Goal: Task Accomplishment & Management: Use online tool/utility

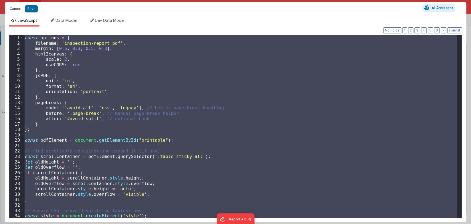
click at [18, 8] on button "Cancel" at bounding box center [15, 9] width 17 height 8
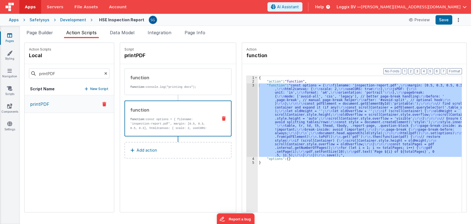
click at [69, 20] on div "Development" at bounding box center [73, 20] width 26 height 6
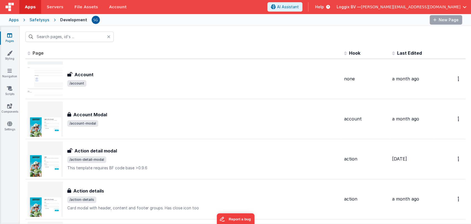
type input "HSE"
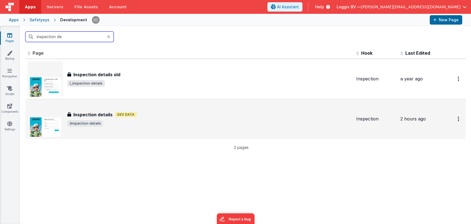
type input "inspection de"
click at [113, 114] on div "Inspection details Dev Data" at bounding box center [209, 114] width 284 height 7
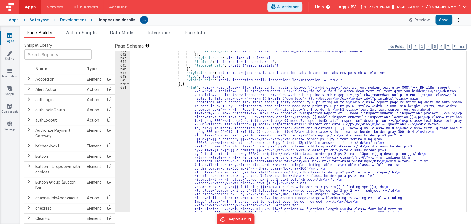
scroll to position [2991, 0]
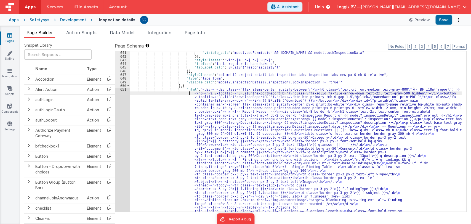
click at [158, 94] on div ""visible_calc" : "model.addPermission && model.inspectionDetail.inspection.id &…" at bounding box center [296, 221] width 332 height 340
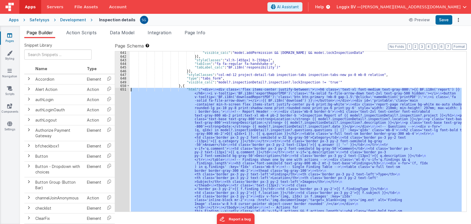
click at [122, 89] on div "651" at bounding box center [122, 175] width 15 height 177
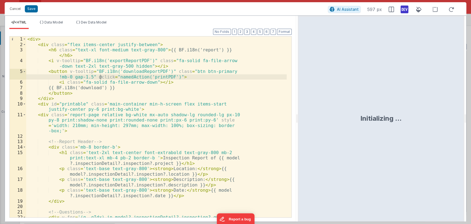
drag, startPoint x: 234, startPoint y: 118, endPoint x: 315, endPoint y: 109, distance: 81.6
click at [315, 109] on html "Cancel Save AI Assistant 597 px HTML Data Model Dev Data Model Format 7 6 5 4 3…" at bounding box center [235, 112] width 471 height 224
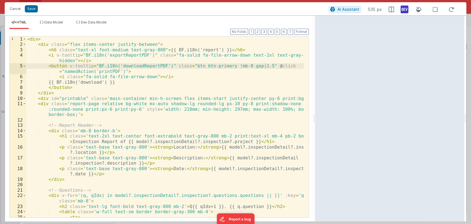
scroll to position [0, 0]
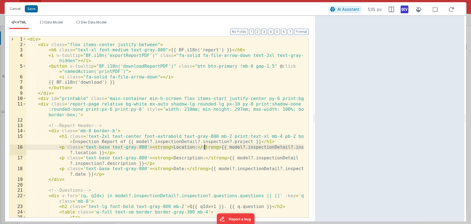
click at [204, 148] on div "< div > < div class = "flex items-center justify-between" > < h6 class = "text-…" at bounding box center [165, 131] width 278 height 191
drag, startPoint x: 219, startPoint y: 147, endPoint x: 236, endPoint y: 147, distance: 17.1
click at [236, 147] on div "< div > < div class = "flex items-center justify-between" > < h6 class = "text-…" at bounding box center [165, 131] width 278 height 191
click at [127, 153] on div "< div > < div class = "flex items-center justify-between" > < h6 class = "text-…" at bounding box center [165, 131] width 278 height 191
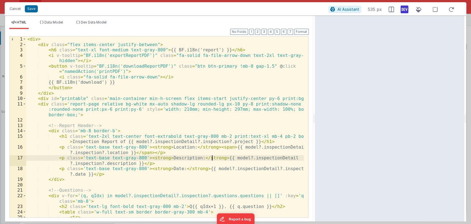
click at [212, 157] on div "< div > < div class = "flex items-center justify-between" > < h6 class = "text-…" at bounding box center [165, 131] width 278 height 191
click at [216, 158] on div "< div > < div class = "flex items-center justify-between" > < h6 class = "text-…" at bounding box center [165, 131] width 278 height 191
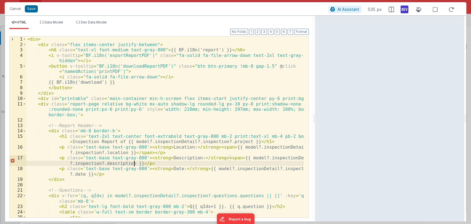
click at [134, 163] on div "< div > < div class = "flex items-center justify-between" > < h6 class = "text-…" at bounding box center [165, 131] width 278 height 191
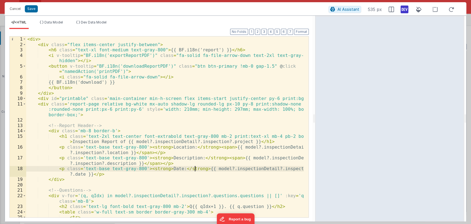
click at [195, 166] on div "< div > < div class = "flex items-center justify-between" > < h6 class = "text-…" at bounding box center [165, 131] width 278 height 191
click at [199, 168] on div "< div > < div class = "flex items-center justify-between" > < h6 class = "text-…" at bounding box center [165, 131] width 278 height 191
click at [117, 174] on div "< div > < div class = "flex items-center justify-between" > < h6 class = "text-…" at bounding box center [165, 131] width 278 height 191
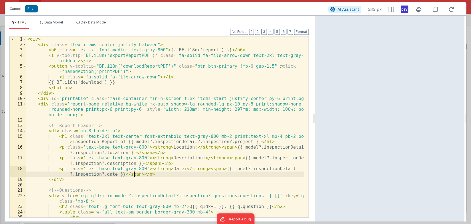
click at [217, 148] on div "< div > < div class = "flex items-center justify-between" > < h6 class = "text-…" at bounding box center [165, 131] width 278 height 191
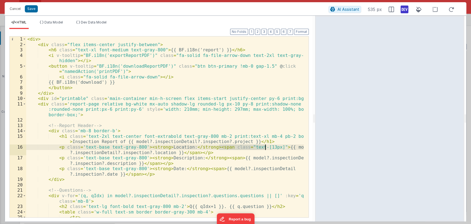
drag, startPoint x: 220, startPoint y: 147, endPoint x: 265, endPoint y: 146, distance: 44.7
click at [265, 146] on div "< div > < div class = "flex items-center justify-between" > < h6 class = "text-…" at bounding box center [165, 131] width 278 height 191
click at [225, 157] on div "< div > < div class = "flex items-center justify-between" > < h6 class = "text-…" at bounding box center [165, 131] width 278 height 191
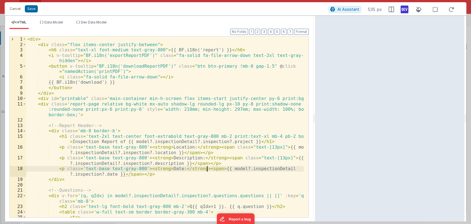
click at [207, 168] on div "< div > < div class = "flex items-center justify-between" > < h6 class = "text-…" at bounding box center [165, 131] width 278 height 191
paste textarea
click at [32, 11] on button "Save" at bounding box center [31, 8] width 13 height 7
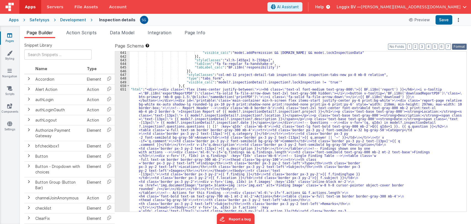
click at [457, 46] on button "Format" at bounding box center [459, 47] width 15 height 6
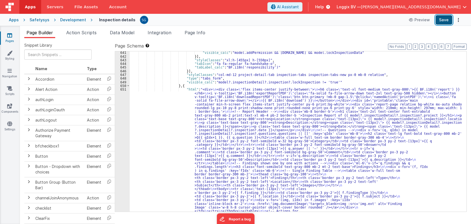
click at [445, 20] on button "Save" at bounding box center [443, 19] width 17 height 9
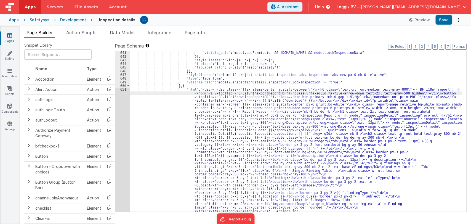
click at [204, 94] on div ""visible_calc" : "model.addPermission && model.inspectionDetail.inspection.id &…" at bounding box center [296, 223] width 332 height 344
click at [123, 89] on div "651" at bounding box center [122, 177] width 15 height 180
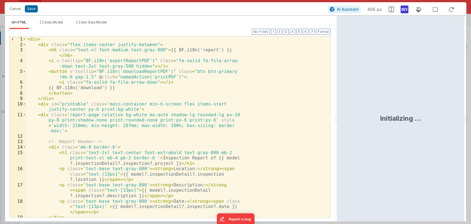
drag, startPoint x: 233, startPoint y: 116, endPoint x: 337, endPoint y: 126, distance: 104.2
click at [337, 126] on html "Cancel Save AI Assistant 456 px HTML Data Model Dev Data Model Format 7 6 5 4 3…" at bounding box center [235, 112] width 471 height 224
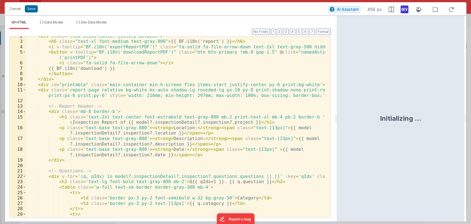
scroll to position [9, 0]
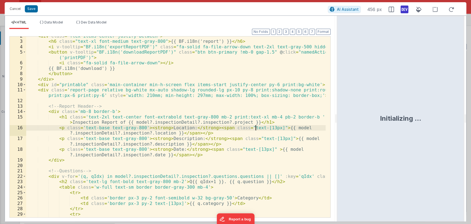
click at [254, 127] on div "< div class = "flex items-center justify-between" > < h6 class = "text-xl font-…" at bounding box center [176, 128] width 300 height 191
click at [262, 137] on div "< div class = "flex items-center justify-between" > < h6 class = "text-xl font-…" at bounding box center [176, 128] width 300 height 191
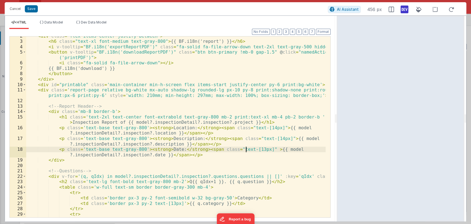
click at [245, 148] on div "< div class = "flex items-center justify-between" > < h6 class = "text-xl font-…" at bounding box center [176, 128] width 300 height 191
click at [34, 7] on button "Save" at bounding box center [31, 8] width 13 height 7
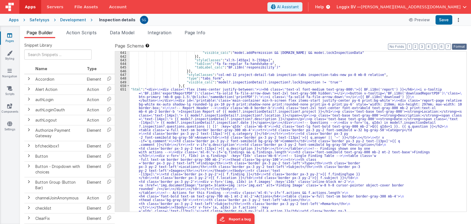
click at [461, 45] on button "Format" at bounding box center [459, 47] width 15 height 6
click at [443, 18] on button "Save" at bounding box center [443, 19] width 17 height 9
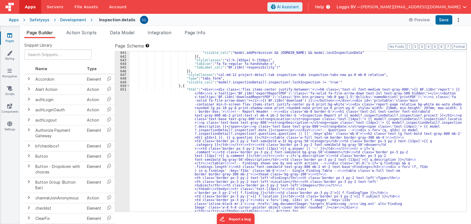
click at [185, 93] on div ""visible_calc" : "model.addPermission && model.inspectionDetail.inspection.id &…" at bounding box center [296, 223] width 332 height 344
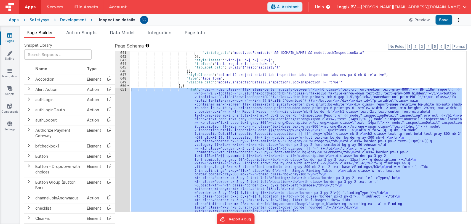
click at [124, 89] on div "651" at bounding box center [122, 177] width 15 height 180
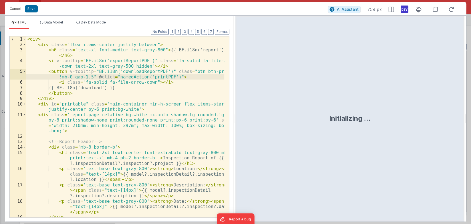
drag, startPoint x: 235, startPoint y: 121, endPoint x: 312, endPoint y: 114, distance: 77.5
click at [312, 114] on html "Cancel Save AI Assistant 759 px HTML Data Model Dev Data Model Format 7 6 5 4 3…" at bounding box center [235, 112] width 471 height 224
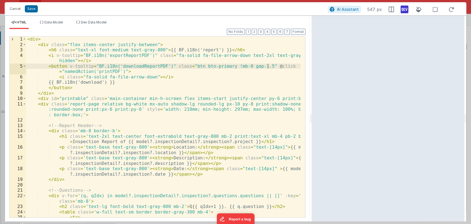
click at [97, 136] on div "< div > < div class = "flex items-center justify-between" > < h6 class = "text-…" at bounding box center [163, 131] width 274 height 191
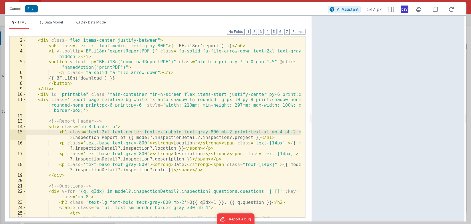
scroll to position [0, 0]
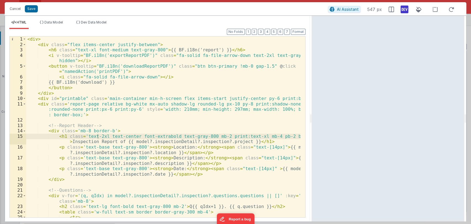
click at [256, 148] on div "< div > < div class = "flex items-center justify-between" > < h6 class = "text-…" at bounding box center [163, 131] width 274 height 191
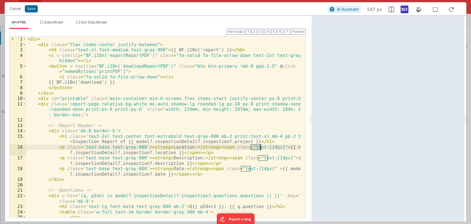
click at [256, 148] on div "< div > < div class = "flex items-center justify-between" > < h6 class = "text-…" at bounding box center [163, 131] width 274 height 191
click at [254, 147] on div "< div > < div class = "flex items-center justify-between" > < h6 class = "text-…" at bounding box center [163, 126] width 274 height 181
click at [263, 157] on div "< div > < div class = "flex items-center justify-between" > < h6 class = "text-…" at bounding box center [163, 131] width 274 height 191
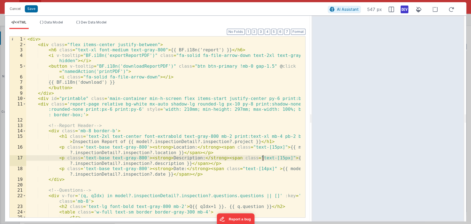
click at [245, 169] on div "< div > < div class = "flex items-center justify-between" > < h6 class = "text-…" at bounding box center [163, 131] width 274 height 191
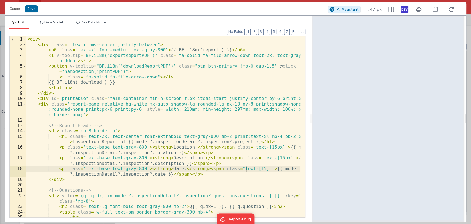
click at [245, 169] on div "< div > < div class = "flex items-center justify-between" > < h6 class = "text-…" at bounding box center [163, 131] width 274 height 191
click at [27, 11] on button "Save" at bounding box center [31, 8] width 13 height 7
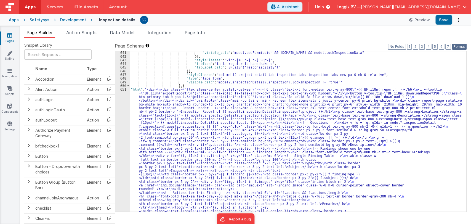
click at [456, 46] on button "Format" at bounding box center [459, 47] width 15 height 6
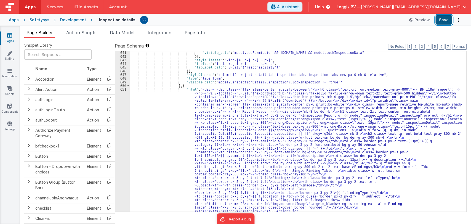
click at [440, 16] on button "Save" at bounding box center [443, 19] width 17 height 9
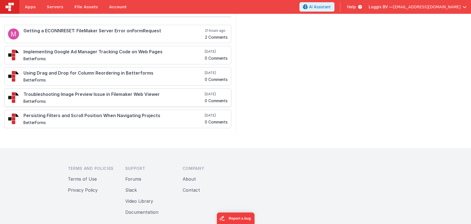
scroll to position [145, 0]
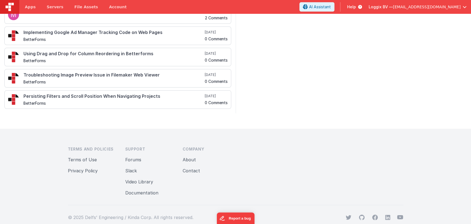
drag, startPoint x: 87, startPoint y: 207, endPoint x: 118, endPoint y: 211, distance: 31.7
click at [118, 211] on div "Facebook Instagram Twitter GitHub Facebook LinkedIn viewBox="0 0 24 24" aria-hi…" at bounding box center [236, 213] width 336 height 16
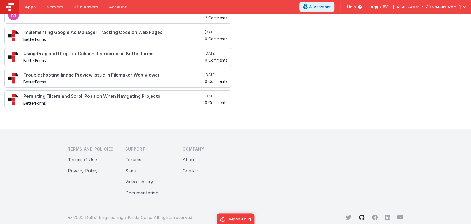
click at [360, 217] on icon at bounding box center [362, 217] width 6 height 6
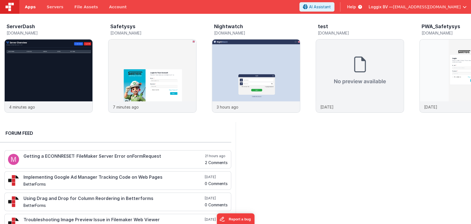
click at [29, 6] on span "Apps" at bounding box center [30, 7] width 11 height 6
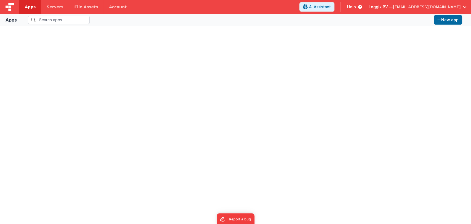
click at [465, 6] on span "button" at bounding box center [465, 7] width 4 height 4
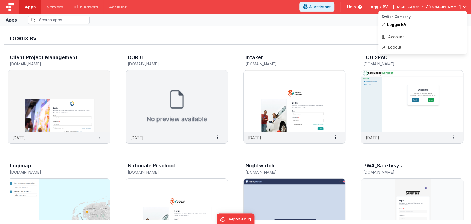
click at [337, 25] on button at bounding box center [235, 112] width 471 height 224
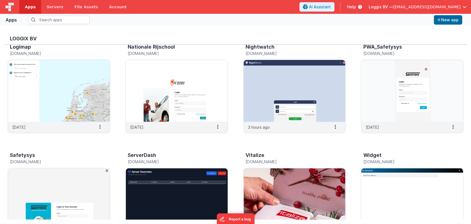
scroll to position [118, 0]
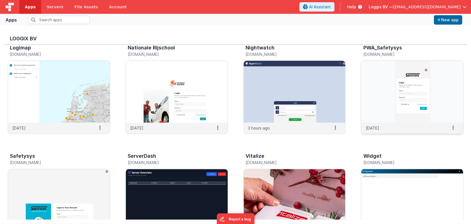
click at [399, 90] on img at bounding box center [412, 92] width 102 height 62
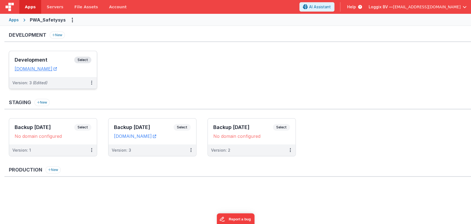
click at [43, 56] on div "Development Select URLs pwa.clientportal.cloud" at bounding box center [53, 64] width 88 height 26
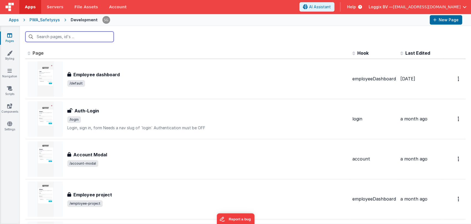
click at [69, 36] on input "text" at bounding box center [69, 36] width 88 height 10
click at [84, 38] on input "text" at bounding box center [69, 36] width 88 height 10
click at [66, 32] on input "text" at bounding box center [69, 36] width 88 height 10
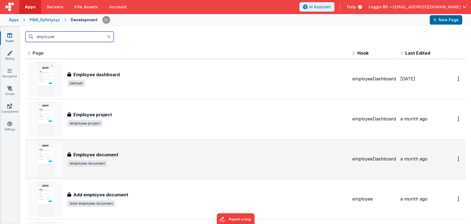
type input "employee"
click at [120, 151] on div "Employee document Employee document /employee-document" at bounding box center [188, 158] width 320 height 35
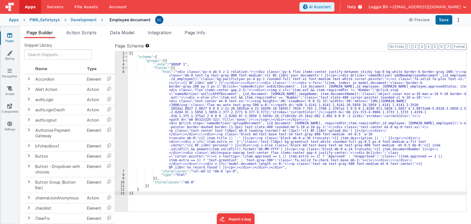
click at [204, 109] on div "[{ "schema" : { "groups" : [{ "_note" : "GROUP 1" , "fields" : [{ "html" : "<di…" at bounding box center [297, 134] width 338 height 167
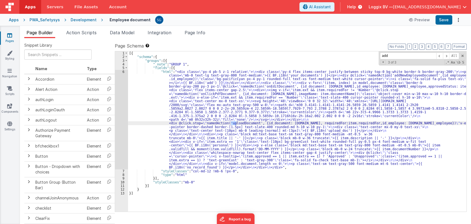
type input "add"
click at [238, 122] on div "[{ "schema" : { "groups" : [{ "_note" : "GROUP 1" , "fields" : [{ "html" : "<di…" at bounding box center [297, 134] width 338 height 167
click at [439, 53] on span at bounding box center [439, 55] width 7 height 7
click at [446, 56] on span at bounding box center [446, 55] width 7 height 7
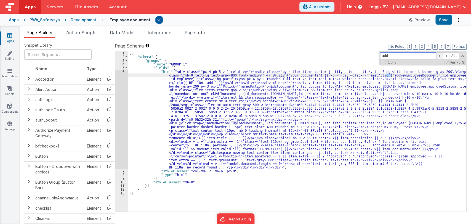
click at [439, 56] on span at bounding box center [439, 55] width 7 height 7
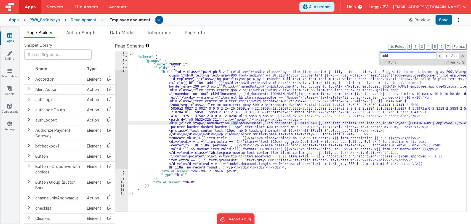
click at [439, 56] on span at bounding box center [439, 55] width 7 height 7
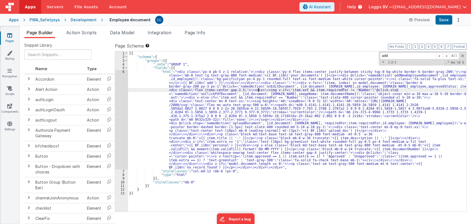
click at [258, 91] on div "[{ "schema" : { "groups" : [{ "_note" : "GROUP 1" , "fields" : [{ "html" : "<di…" at bounding box center [297, 134] width 338 height 167
click at [123, 71] on div "6" at bounding box center [121, 119] width 13 height 99
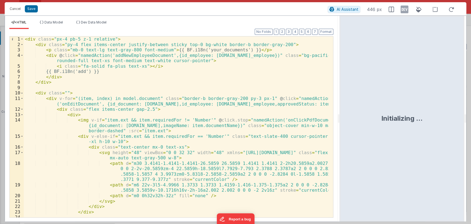
drag, startPoint x: 235, startPoint y: 117, endPoint x: 340, endPoint y: 116, distance: 104.9
click at [340, 116] on html "Cancel Save AI Assistant 446 px HTML Data Model Dev Data Model Format 7 6 5 4 3…" at bounding box center [235, 112] width 471 height 224
click at [108, 71] on div "< div class = "px-4 pb-5 z-1 relative" > < div class = "py-4 flex items-center …" at bounding box center [176, 137] width 305 height 202
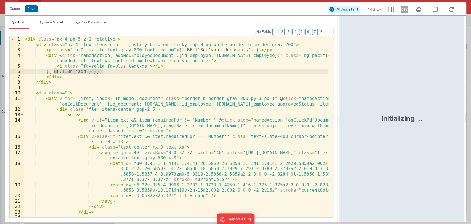
click at [140, 55] on div "< div class = "px-4 pb-5 z-1 relative" > < div class = "py-4 flex items-center …" at bounding box center [176, 137] width 305 height 202
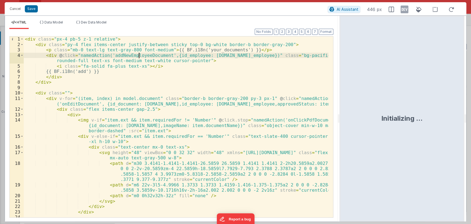
click at [140, 55] on div "< div class = "px-4 pb-5 z-1 relative" > < div class = "py-4 flex items-center …" at bounding box center [176, 137] width 305 height 202
click at [17, 7] on button "Cancel" at bounding box center [15, 9] width 17 height 8
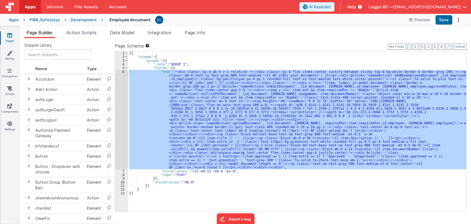
click at [81, 33] on span "Action Scripts" at bounding box center [81, 33] width 30 height 6
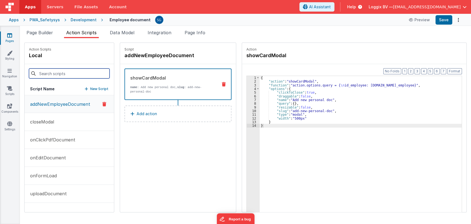
click at [57, 76] on input at bounding box center [69, 73] width 81 height 10
paste input "addNewEmployeeDocument"
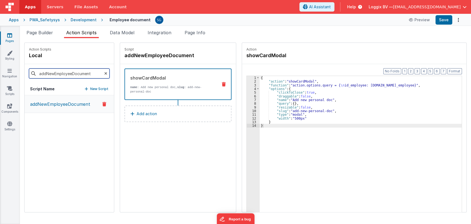
type input "addNewEmployeeDocument"
click at [48, 103] on p "addNewEmployeeDocument" at bounding box center [58, 104] width 63 height 7
click at [76, 18] on div "Development" at bounding box center [84, 20] width 26 height 6
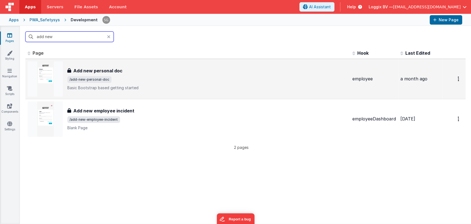
type input "add new"
click at [106, 68] on h3 "Add new personal doc" at bounding box center [97, 70] width 49 height 7
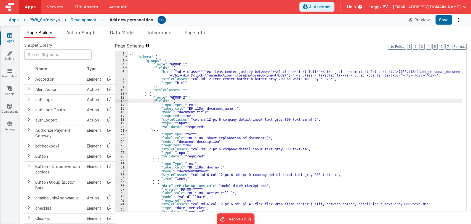
click at [278, 99] on div "[{ "schema" : { "groups" : [{ "_note" : "GROUP 1" , "fields" : [{ "html" : "<di…" at bounding box center [295, 134] width 334 height 167
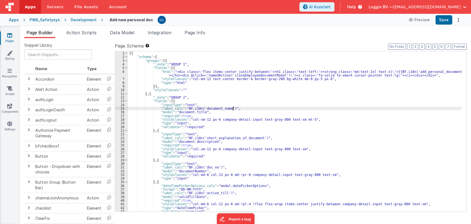
click at [247, 108] on div "[{ "schema" : { "groups" : [{ "_note" : "GROUP 1" , "fields" : [{ "html" : "<di…" at bounding box center [295, 134] width 334 height 167
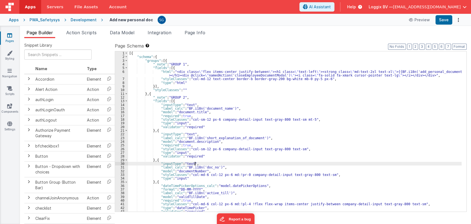
click at [345, 164] on div "[{ "schema" : { "groups" : [{ "_note" : "GROUP 1" , "fields" : [{ "html" : "<di…" at bounding box center [295, 134] width 334 height 167
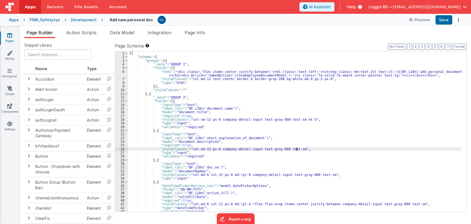
click at [300, 148] on div "[{ "schema" : { "groups" : [{ "_note" : "GROUP 1" , "fields" : [{ "html" : "<di…" at bounding box center [295, 134] width 334 height 167
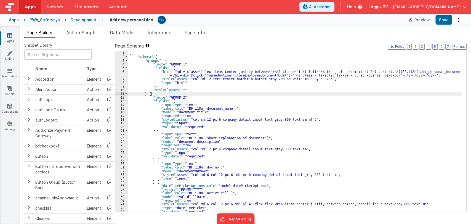
click at [293, 92] on div "[{ "schema" : { "groups" : [{ "_note" : "GROUP 1" , "fields" : [{ "html" : "<di…" at bounding box center [295, 134] width 334 height 167
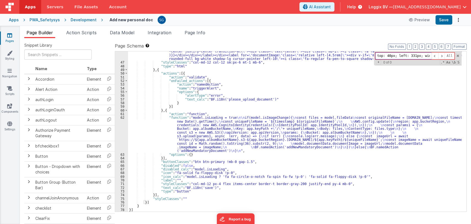
scroll to position [193, 0]
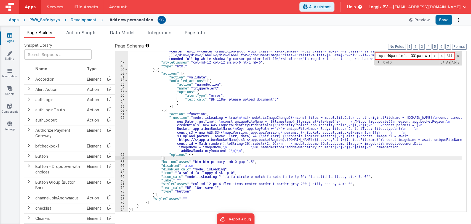
click at [290, 159] on div ""html" : "<div class= \" flex flex-wrap \" ><div class= \" ralative flex flex-c…" at bounding box center [295, 125] width 334 height 197
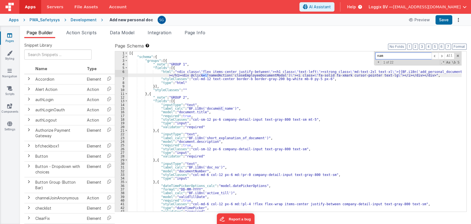
scroll to position [0, 0]
type input "namedAc"
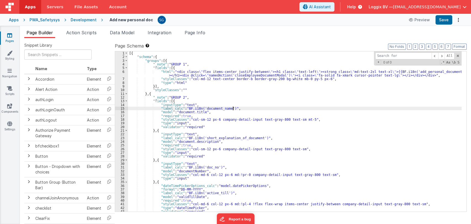
click at [273, 108] on div "[{ "schema" : { "groups" : [{ "_note" : "GROUP 1" , "fields" : [{ "html" : "<di…" at bounding box center [295, 134] width 334 height 167
click at [126, 66] on span at bounding box center [126, 68] width 3 height 4
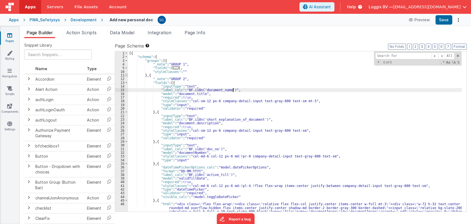
click at [127, 75] on span at bounding box center [126, 75] width 3 height 4
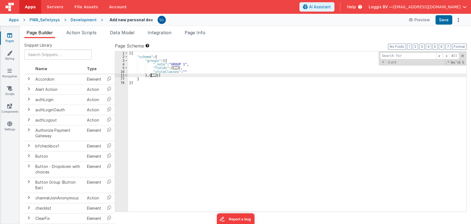
click at [153, 76] on span "..." at bounding box center [154, 75] width 6 height 3
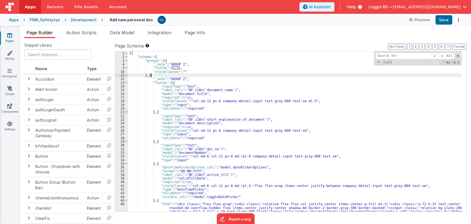
click at [126, 111] on span at bounding box center [126, 112] width 3 height 4
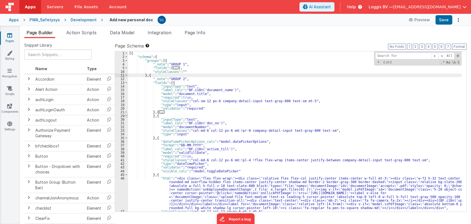
click at [126, 114] on span at bounding box center [126, 116] width 3 height 4
click at [126, 116] on span at bounding box center [126, 116] width 3 height 4
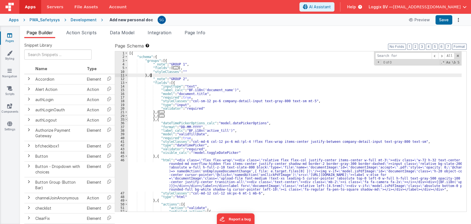
click at [125, 119] on span at bounding box center [126, 120] width 3 height 4
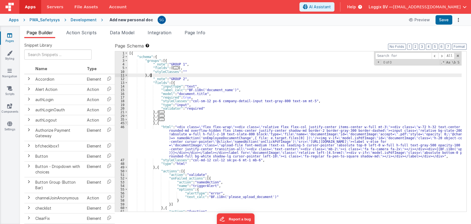
click at [126, 123] on span at bounding box center [126, 123] width 3 height 4
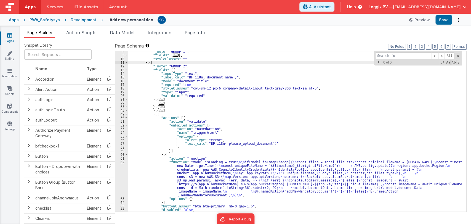
scroll to position [13, 0]
click at [125, 118] on span at bounding box center [126, 118] width 3 height 4
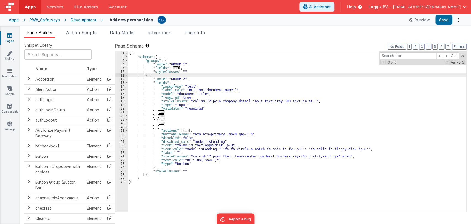
click at [182, 171] on div "[{ "schema" : { "groups" : [{ "_note" : "GROUP 1" , "fields" : [ ... ] , "style…" at bounding box center [297, 134] width 338 height 167
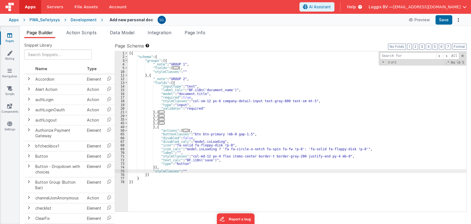
click at [126, 60] on span at bounding box center [126, 61] width 3 height 4
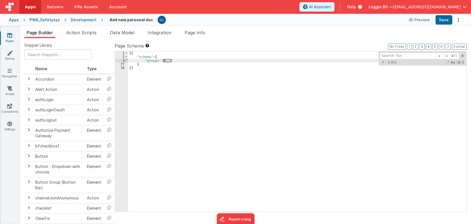
click at [126, 60] on span at bounding box center [126, 61] width 3 height 4
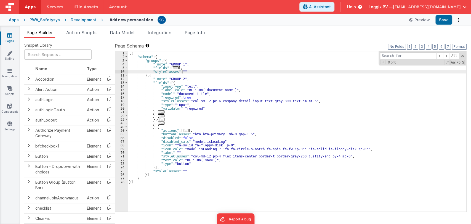
click at [182, 70] on div "[{ "schema" : { "groups" : [{ "_note" : "GROUP 1" , "fields" : [ ... ] , "style…" at bounding box center [297, 134] width 338 height 167
click at [281, 114] on div "[{ "schema" : { "groups" : [{ "_note" : "GROUP 1" , "fields" : [ ... ] , "style…" at bounding box center [297, 134] width 338 height 167
paste input "main-content-wrapper flex-1"
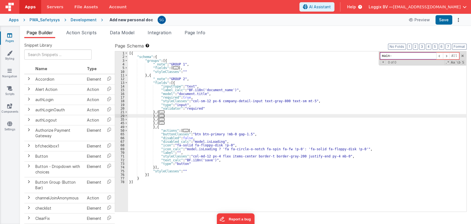
type input "main"
click at [126, 126] on span at bounding box center [126, 127] width 3 height 4
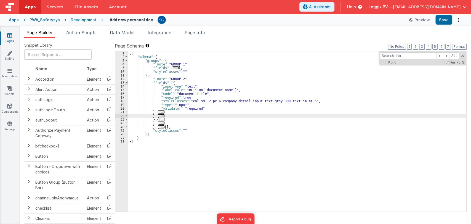
click at [126, 81] on span at bounding box center [126, 83] width 3 height 4
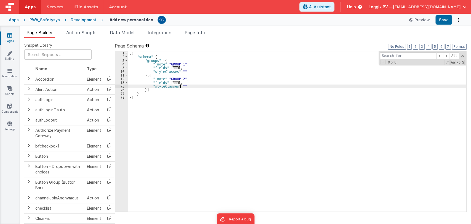
click at [181, 86] on div "[{ "schema" : { "groups" : [{ "_note" : "GROUP 1" , "fields" : [ ... ] , "style…" at bounding box center [297, 134] width 338 height 167
click at [182, 86] on div "[{ "schema" : { "groups" : [{ "_note" : "GROUP 1" , "fields" : [ ... ] , "style…" at bounding box center [297, 134] width 338 height 167
click at [10, 59] on link "Styling" at bounding box center [10, 55] width 20 height 11
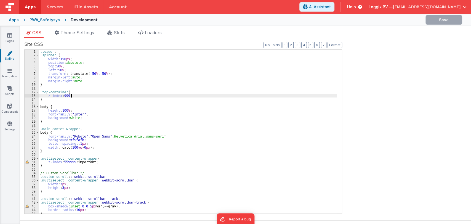
click at [126, 95] on div ".loader , .spinner { width : 150 px ; position : absolute ; top : 50 % ; left :…" at bounding box center [188, 135] width 298 height 171
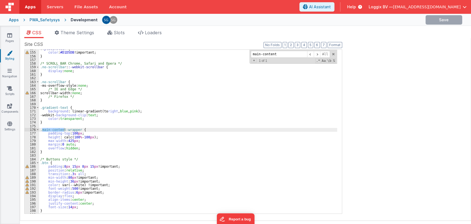
scroll to position [565, 0]
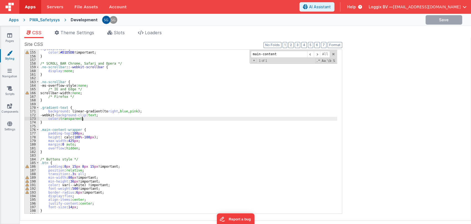
click at [232, 118] on div ": :placeholder { color : #D1D5DB !important; } /* SCROLL BAR Chrome, Safari and…" at bounding box center [188, 132] width 298 height 171
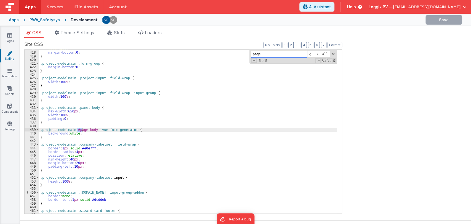
scroll to position [1533, 0]
type input "page"
click at [317, 54] on span at bounding box center [317, 54] width 7 height 7
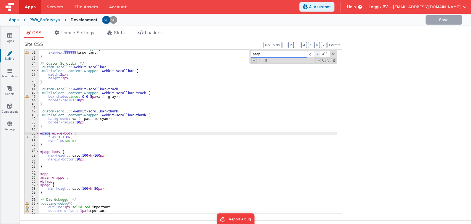
scroll to position [109, 0]
click at [317, 54] on span at bounding box center [317, 54] width 7 height 7
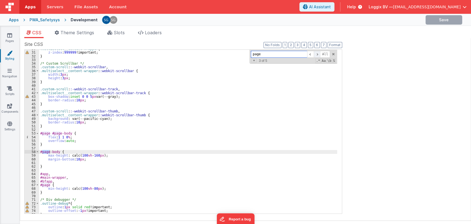
click at [317, 54] on span at bounding box center [317, 54] width 7 height 7
click at [113, 155] on div ".multiselect__content-wrapper { z-index : 999999 !important; } /* Custom Scroll…" at bounding box center [188, 132] width 298 height 171
click at [46, 154] on div ".multiselect__content-wrapper { z-index : 999999 !important; } /* Custom Scroll…" at bounding box center [188, 132] width 298 height 171
click at [117, 156] on div ".multiselect__content-wrapper { z-index : 999999 !important; } /* Custom Scroll…" at bounding box center [188, 132] width 298 height 171
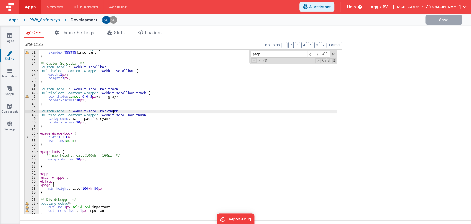
click at [188, 111] on div ".multiselect__content-wrapper { z-index : 999999 !important; } /* Custom Scroll…" at bounding box center [188, 132] width 298 height 171
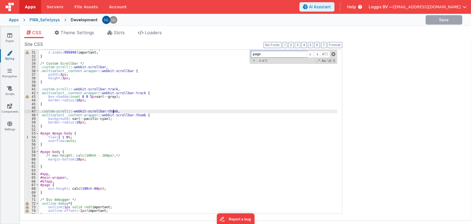
click at [333, 53] on span at bounding box center [333, 54] width 4 height 4
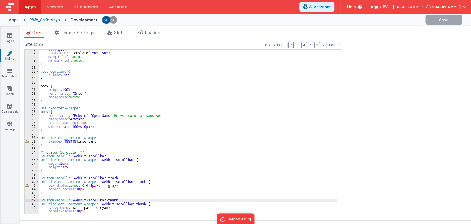
scroll to position [19, 0]
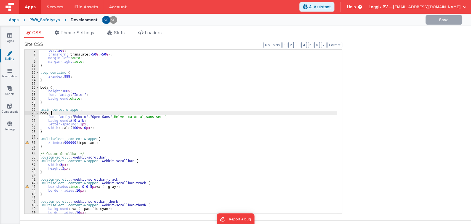
click at [203, 113] on div "left : 50 % ; transform : translate( -50 % , -50 % ); margin-left : auto ; marg…" at bounding box center [188, 134] width 298 height 171
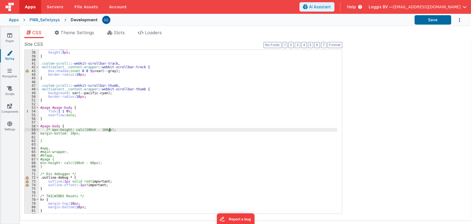
scroll to position [135, 0]
click at [210, 127] on div "width : 3 px ; height : 3 px ; } .custom-scroll : :-webkit-scrollbar-track , .m…" at bounding box center [188, 132] width 298 height 171
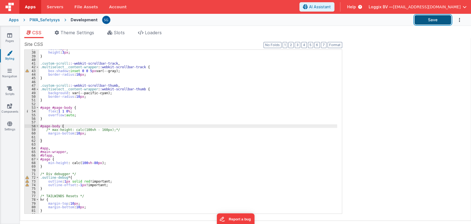
click at [436, 20] on button "Save" at bounding box center [432, 19] width 37 height 9
click at [177, 131] on div "width : 3 px ; height : 3 px ; } .custom-scroll : :-webkit-scrollbar-track , .m…" at bounding box center [188, 132] width 298 height 171
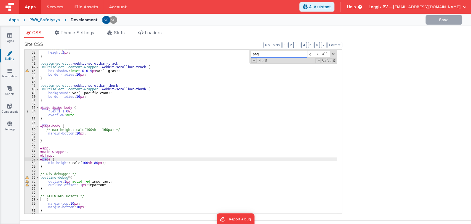
type input "page"
click at [310, 53] on span at bounding box center [310, 54] width 7 height 7
click at [317, 54] on span at bounding box center [317, 54] width 7 height 7
click at [53, 163] on div "width : 3 px ; height : 3 px ; } .custom-scroll : :-webkit-scrollbar-track , .m…" at bounding box center [188, 132] width 298 height 171
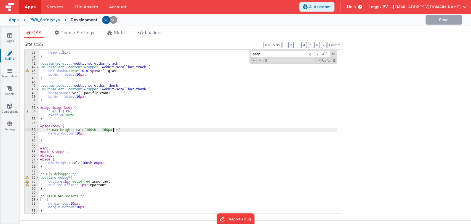
click at [119, 131] on div "width : 3 px ; height : 3 px ; } .custom-scroll : :-webkit-scrollbar-track , .m…" at bounding box center [188, 132] width 298 height 171
click at [317, 54] on span at bounding box center [317, 54] width 7 height 7
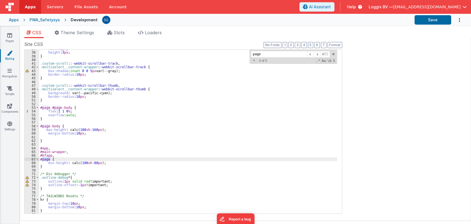
click at [45, 165] on div "width : 3 px ; height : 3 px ; } .custom-scroll : :-webkit-scrollbar-track , .m…" at bounding box center [188, 132] width 298 height 171
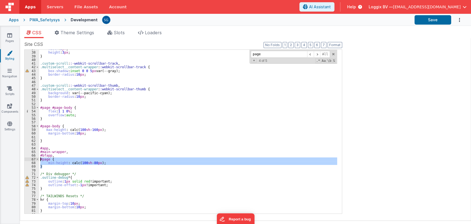
drag, startPoint x: 45, startPoint y: 165, endPoint x: 40, endPoint y: 160, distance: 6.8
click at [40, 160] on div "width : 3 px ; height : 3 px ; } .custom-scroll : :-webkit-scrollbar-track , .m…" at bounding box center [188, 132] width 298 height 171
click at [46, 163] on div "width : 3 px ; height : 3 px ; } .custom-scroll : :-webkit-scrollbar-track , .m…" at bounding box center [188, 132] width 298 height 164
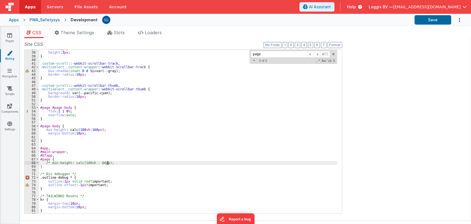
click at [120, 162] on div "width : 3 px ; height : 3 px ; } .custom-scroll : :-webkit-scrollbar-track , .m…" at bounding box center [188, 132] width 298 height 171
click at [424, 19] on button "Save" at bounding box center [432, 19] width 37 height 9
click at [332, 54] on span at bounding box center [333, 54] width 4 height 4
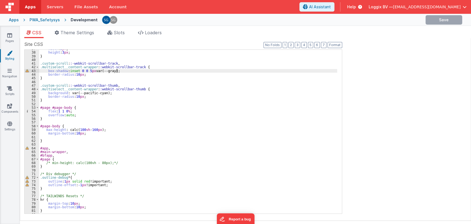
click at [222, 72] on div "width : 3 px ; height : 3 px ; } .custom-scroll : :-webkit-scrollbar-track , .m…" at bounding box center [188, 132] width 298 height 171
click at [238, 108] on div "width : 3 px ; height : 3 px ; } .custom-scroll : :-webkit-scrollbar-track , .m…" at bounding box center [188, 132] width 298 height 171
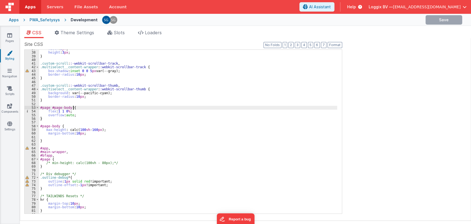
click at [211, 112] on div "width : 3 px ; height : 3 px ; } .custom-scroll : :-webkit-scrollbar-track , .m…" at bounding box center [188, 132] width 298 height 171
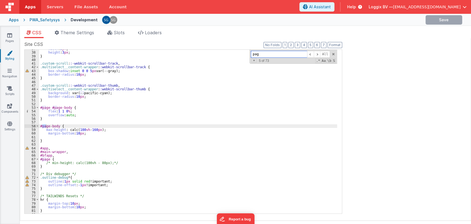
type input "page"
click at [310, 54] on span at bounding box center [310, 54] width 7 height 7
click at [318, 54] on span at bounding box center [317, 54] width 7 height 7
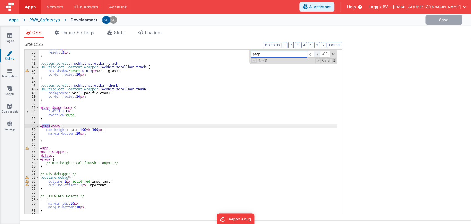
click at [318, 54] on span at bounding box center [317, 54] width 7 height 7
click at [318, 53] on span at bounding box center [317, 54] width 7 height 7
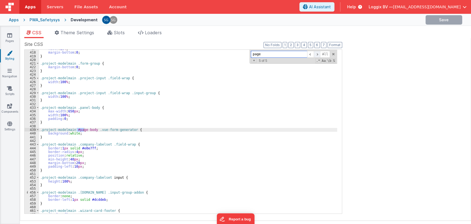
scroll to position [1533, 0]
click at [311, 53] on span at bounding box center [310, 54] width 7 height 7
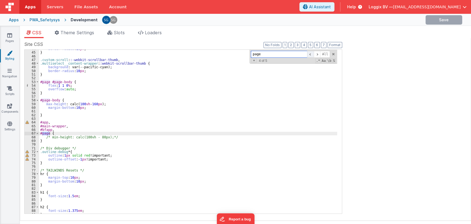
scroll to position [161, 0]
click at [118, 137] on div "border-radius : 10 px ; } .custom-scroll : :-webkit-scrollbar-thumb , .multisel…" at bounding box center [188, 132] width 298 height 171
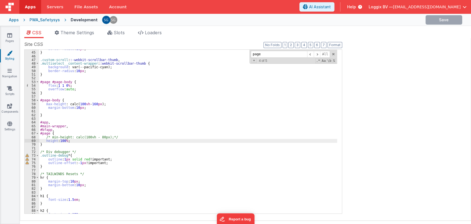
click at [235, 109] on div "border-radius : 10 px ; } .custom-scroll : :-webkit-scrollbar-thumb , .multisel…" at bounding box center [188, 132] width 298 height 171
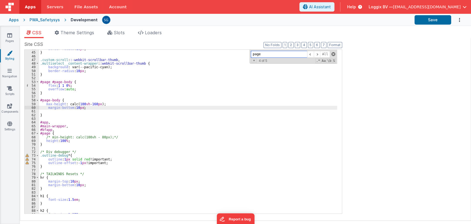
click at [333, 55] on span at bounding box center [333, 54] width 4 height 4
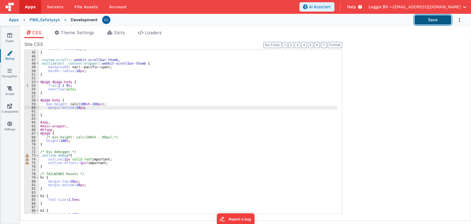
click at [430, 17] on button "Save" at bounding box center [432, 19] width 37 height 9
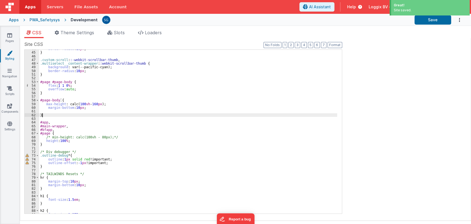
click at [193, 113] on div "border-radius : 10 px ; } .custom-scroll : :-webkit-scrollbar-thumb , .multisel…" at bounding box center [188, 132] width 298 height 171
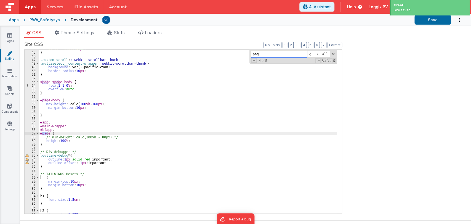
type input "page"
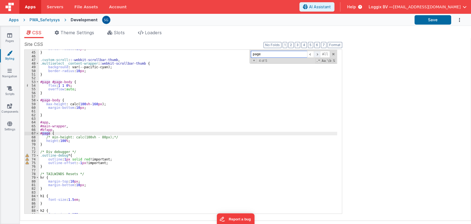
click at [318, 54] on span at bounding box center [317, 54] width 7 height 7
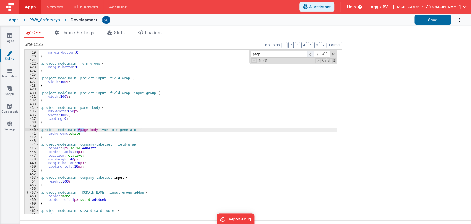
click at [311, 54] on span at bounding box center [310, 54] width 7 height 7
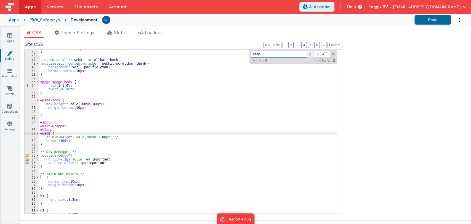
scroll to position [161, 0]
click at [311, 54] on span at bounding box center [310, 54] width 7 height 7
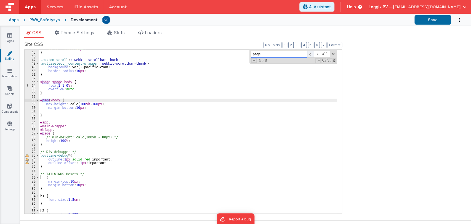
click at [311, 54] on span at bounding box center [310, 54] width 7 height 7
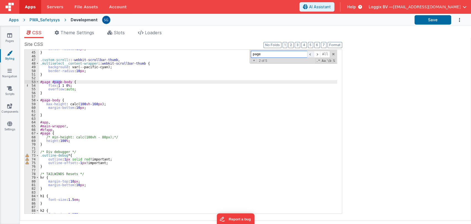
click at [311, 54] on span at bounding box center [310, 54] width 7 height 7
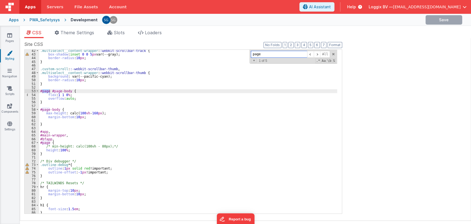
scroll to position [152, 0]
click at [95, 117] on div ".multiselect__content-wrapper : :webkit-scrollbar-track { box-shadow : inset 0 …" at bounding box center [188, 134] width 298 height 171
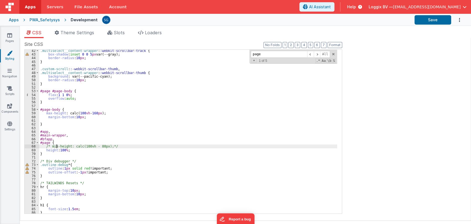
click at [57, 146] on div ".multiselect__content-wrapper : :webkit-scrollbar-track { box-shadow : inset 0 …" at bounding box center [188, 134] width 298 height 171
click at [51, 146] on div ".multiselect__content-wrapper : :webkit-scrollbar-track { box-shadow : inset 0 …" at bounding box center [188, 134] width 298 height 171
click at [120, 146] on div ".multiselect__content-wrapper : :webkit-scrollbar-track { box-shadow : inset 0 …" at bounding box center [188, 134] width 298 height 171
click at [51, 145] on div ".multiselect__content-wrapper : :webkit-scrollbar-track { box-shadow : inset 0 …" at bounding box center [188, 134] width 298 height 171
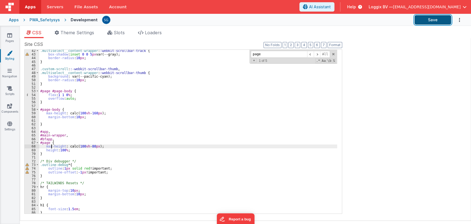
click at [420, 18] on button "Save" at bounding box center [432, 19] width 37 height 9
click at [427, 18] on button "Save" at bounding box center [432, 19] width 37 height 9
click at [104, 147] on div ".multiselect__content-wrapper : :webkit-scrollbar-track { box-shadow : inset 0 …" at bounding box center [188, 134] width 298 height 171
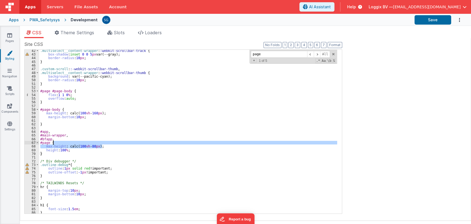
drag, startPoint x: 104, startPoint y: 147, endPoint x: 105, endPoint y: 143, distance: 3.2
click at [105, 143] on div ".multiselect__content-wrapper : :webkit-scrollbar-track { box-shadow : inset 0 …" at bounding box center [188, 134] width 298 height 171
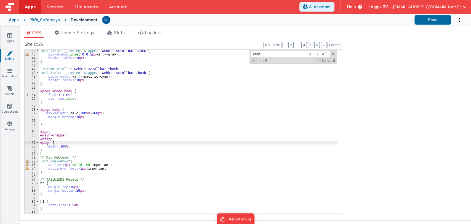
click at [425, 25] on div "Apps PWA_Safetysys Development Save" at bounding box center [235, 20] width 471 height 12
click at [435, 18] on button "Save" at bounding box center [432, 19] width 37 height 9
click at [110, 118] on div ".multiselect__content-wrapper : :webkit-scrollbar-track { box-shadow : inset 0 …" at bounding box center [188, 134] width 298 height 171
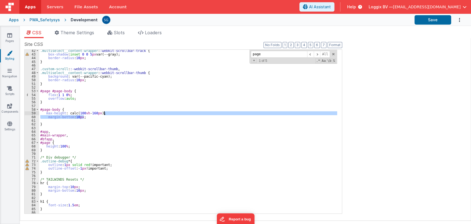
drag, startPoint x: 110, startPoint y: 118, endPoint x: 111, endPoint y: 113, distance: 5.2
click at [111, 113] on div ".multiselect__content-wrapper : :webkit-scrollbar-track { box-shadow : inset 0 …" at bounding box center [188, 134] width 298 height 171
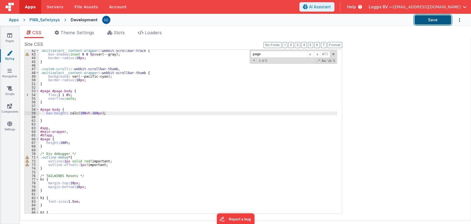
click at [432, 20] on button "Save" at bounding box center [432, 19] width 37 height 9
click at [124, 34] on span "Slots" at bounding box center [119, 33] width 11 height 6
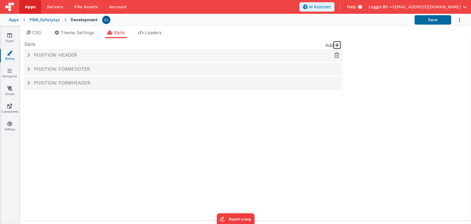
click at [54, 56] on span "Position: header" at bounding box center [55, 55] width 43 height 6
click at [29, 55] on span at bounding box center [28, 55] width 3 height 4
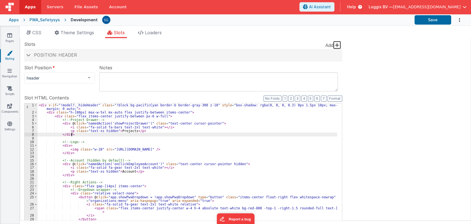
click at [132, 132] on div "< div v-if = "!model?._hideHeader" class = "!block bg-pacificCyan border-b bord…" at bounding box center [188, 198] width 300 height 190
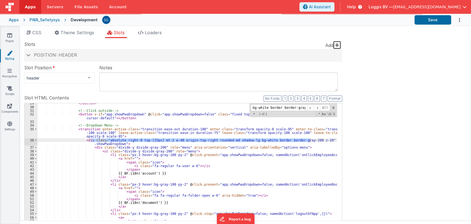
scroll to position [115, 0]
type input "class="absolute right-0 top-[25px] mt-2 w-40 origin-top-right rounded-md shadow…"
click at [308, 140] on div "</ button > <!-- Click outside --> < button v-if = "app.showPwaDropdown" @ clic…" at bounding box center [188, 192] width 300 height 179
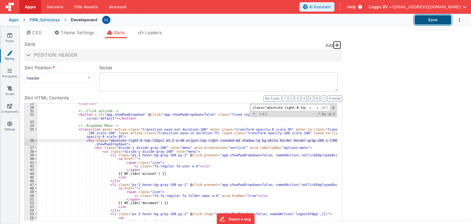
click at [426, 23] on button "Save" at bounding box center [432, 19] width 37 height 9
click at [353, 80] on div "Site CSS Format 7 6 5 4 3 2 1 No Folds 42 43 44 45 46 47 48 49 50 51 52 53 54 5…" at bounding box center [245, 129] width 451 height 182
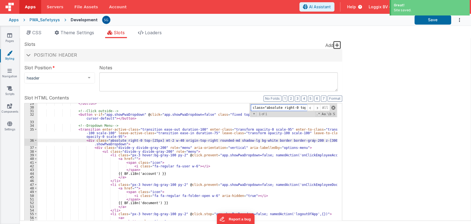
scroll to position [0, 166]
click at [332, 107] on span at bounding box center [333, 108] width 4 height 4
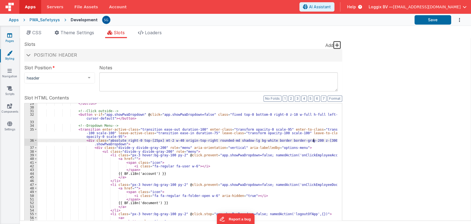
click at [10, 38] on icon at bounding box center [9, 36] width 5 height 6
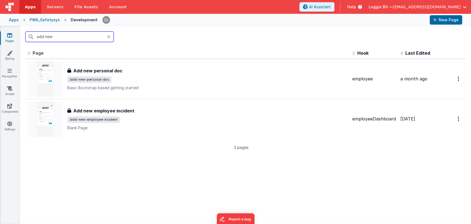
click at [73, 39] on input "add new" at bounding box center [69, 36] width 88 height 10
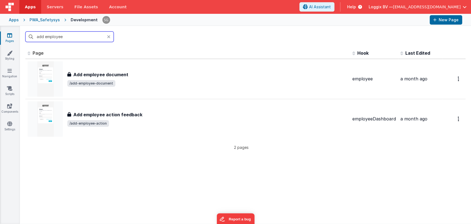
type input "add employee"
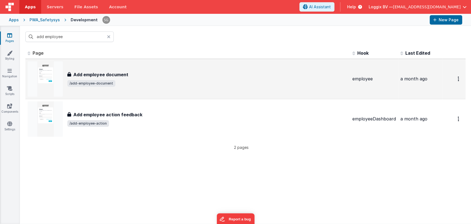
click at [129, 86] on span "/add-employee-document" at bounding box center [207, 83] width 281 height 7
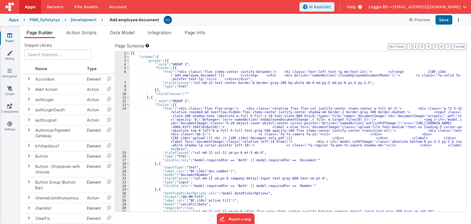
click at [222, 103] on div "[{ "schema" : { "groups" : [{ "_note" : "GROUP 1" , "fields" : [{ "html" : "<di…" at bounding box center [296, 134] width 332 height 167
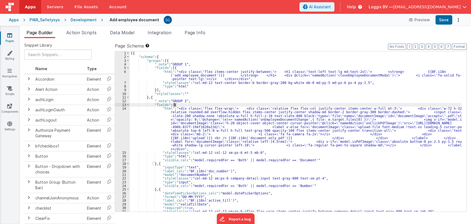
click at [210, 102] on div "[{ "schema" : { "groups" : [{ "_note" : "GROUP 1" , "fields" : [{ "html" : "<di…" at bounding box center [296, 134] width 332 height 167
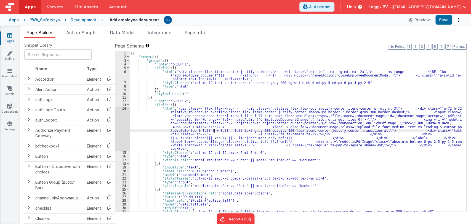
click at [214, 129] on div "[{ "schema" : { "groups" : [{ "_note" : "GROUP 1" , "fields" : [{ "html" : "<di…" at bounding box center [296, 134] width 332 height 167
click at [125, 107] on div "14" at bounding box center [122, 129] width 15 height 44
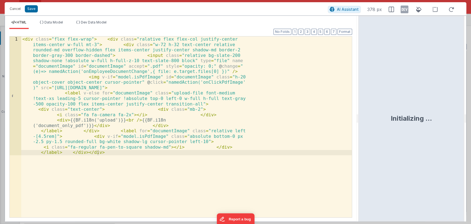
drag, startPoint x: 235, startPoint y: 115, endPoint x: 359, endPoint y: 113, distance: 123.9
click at [359, 113] on html "Cancel Save AI Assistant 378 px HTML Data Model Dev Data Model Format 7 6 5 4 3…" at bounding box center [235, 112] width 471 height 224
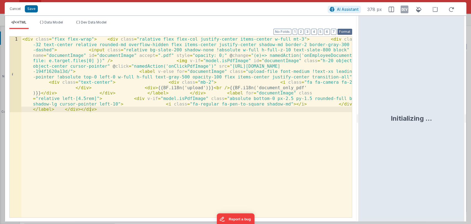
click at [341, 31] on button "Format" at bounding box center [344, 32] width 15 height 6
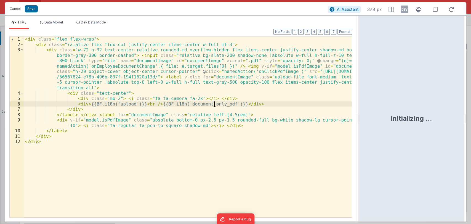
click at [214, 105] on div "< div class = "flex flex-wrap" > < div class = "ralative flex flex-col justify-…" at bounding box center [188, 131] width 328 height 191
click at [16, 9] on button "Cancel" at bounding box center [15, 9] width 17 height 8
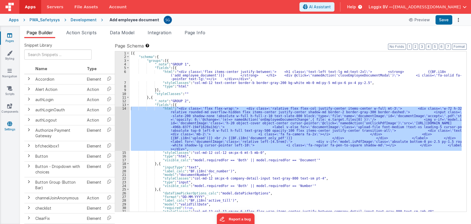
click at [7, 122] on icon at bounding box center [9, 124] width 5 height 6
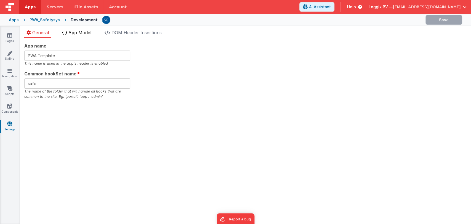
click at [87, 31] on span "App Model" at bounding box center [79, 33] width 23 height 6
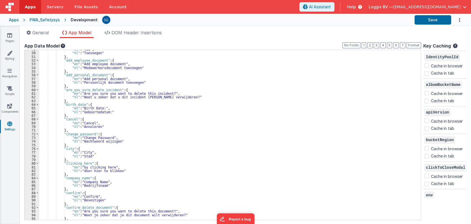
scroll to position [180, 0]
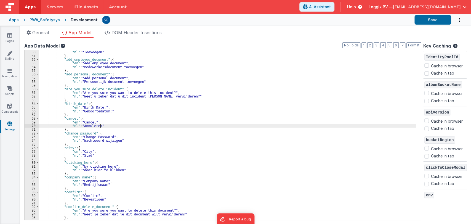
click at [191, 126] on div ""en" : "Add" , "nl" : "Toevoegen" } , "add_employee_document" : { "en" : "Add e…" at bounding box center [227, 135] width 377 height 177
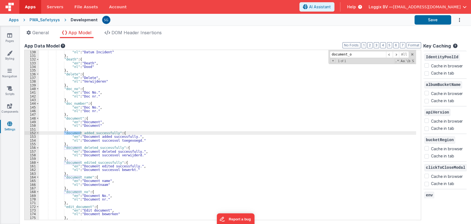
scroll to position [2130, 0]
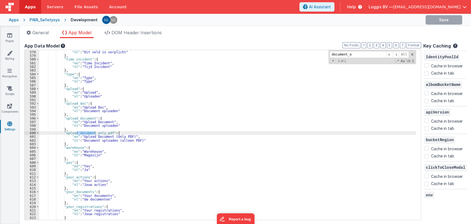
type input "document_o"
click at [86, 131] on div ""en" : "This field is required" , "nl" : "Dit veld is verplicht" } , "time_inci…" at bounding box center [227, 135] width 377 height 170
click at [95, 132] on div ""en" : "This field is required" , "nl" : "Dit veld is verplicht" } , "time_inci…" at bounding box center [227, 135] width 377 height 177
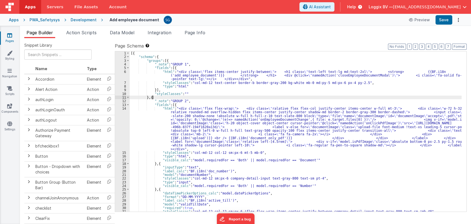
click at [215, 96] on div "[{ "schema" : { "groups" : [{ "_note" : "GROUP 1" , "fields" : [{ "html" : "<di…" at bounding box center [296, 134] width 332 height 167
click at [189, 128] on div "[{ "schema" : { "groups" : [{ "_note" : "GROUP 1" , "fields" : [{ "html" : "<di…" at bounding box center [296, 134] width 332 height 167
click at [124, 108] on div "14" at bounding box center [122, 129] width 15 height 44
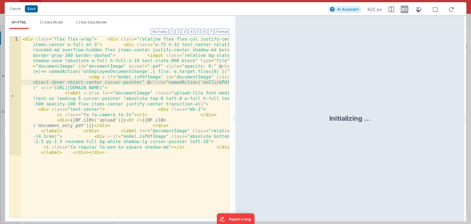
drag, startPoint x: 235, startPoint y: 118, endPoint x: 356, endPoint y: 108, distance: 122.3
click at [356, 108] on html "Cancel Save AI Assistant 822 px HTML Data Model Dev Data Model Format 7 6 5 4 3…" at bounding box center [235, 112] width 471 height 224
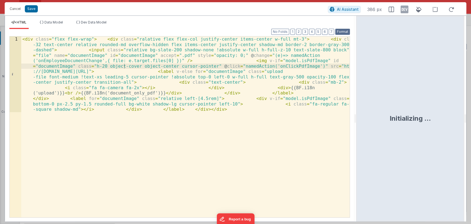
click at [342, 30] on button "Format" at bounding box center [342, 32] width 15 height 6
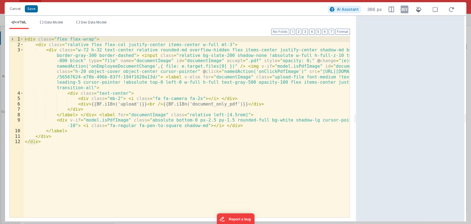
click at [194, 104] on div "< div class = "flex flex-wrap" > < div class = "ralative flex flex-col justify-…" at bounding box center [187, 131] width 326 height 191
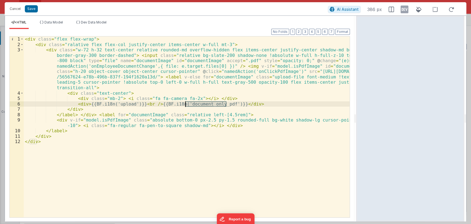
click at [194, 104] on div "< div class = "flex flex-wrap" > < div class = "ralative flex flex-col justify-…" at bounding box center [187, 131] width 326 height 191
click at [32, 8] on button "Save" at bounding box center [31, 8] width 13 height 7
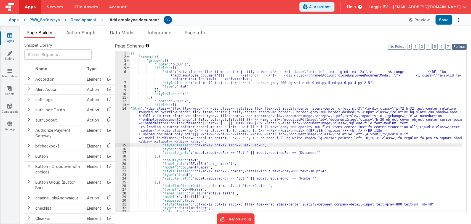
click at [460, 48] on button "Format" at bounding box center [459, 47] width 15 height 6
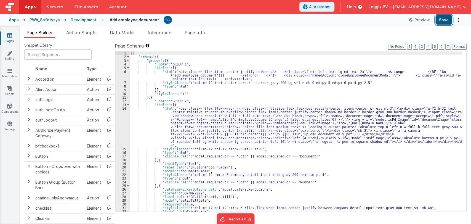
click at [445, 22] on button "Save" at bounding box center [443, 19] width 17 height 9
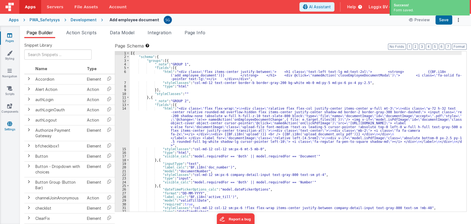
click at [8, 124] on icon at bounding box center [9, 124] width 5 height 6
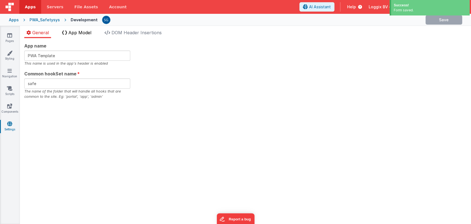
click at [79, 33] on span "App Model" at bounding box center [79, 33] width 23 height 6
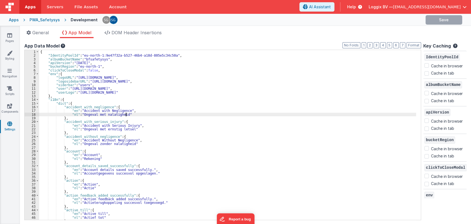
click at [183, 114] on div "{ "IdentityPoolId" : "eu-north-1:9e47f32a-b527-46b4-a18d-805e5c34c50a" , "album…" at bounding box center [227, 138] width 377 height 177
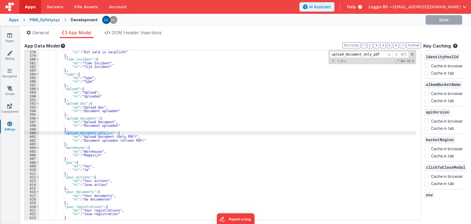
scroll to position [2130, 0]
type input "upload_document_only_pdf"
click at [97, 139] on div ""en" : "This field is required" , "nl" : "Dit veld is verplicht" } , "time_inci…" at bounding box center [227, 135] width 377 height 177
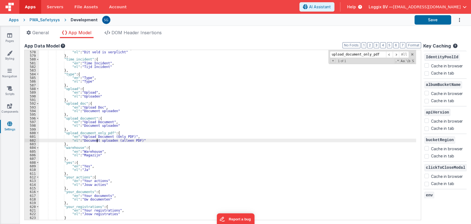
click at [94, 137] on div ""en" : "This field is required" , "nl" : "Dit veld is verplicht" } , "time_inci…" at bounding box center [227, 135] width 377 height 177
click at [113, 141] on div ""en" : "This field is required" , "nl" : "Dit veld is verplicht" } , "time_inci…" at bounding box center [227, 135] width 377 height 177
click at [427, 23] on button "Save" at bounding box center [432, 19] width 37 height 9
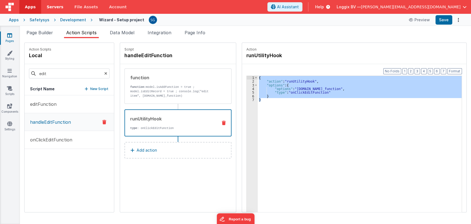
drag, startPoint x: 9, startPoint y: 36, endPoint x: 62, endPoint y: 5, distance: 61.8
click at [9, 36] on icon at bounding box center [9, 36] width 5 height 6
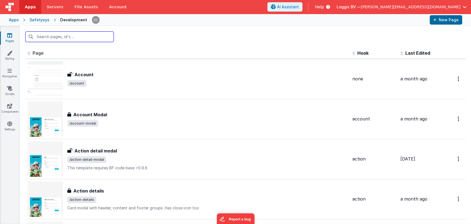
type input "q"
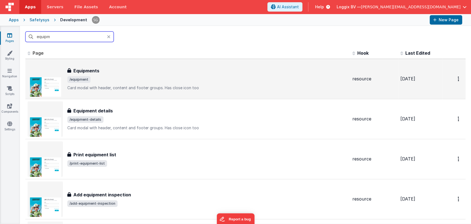
type input "equipm"
click at [111, 76] on div "Equipments Equipments /equipment Card modal with header, content and footer gro…" at bounding box center [207, 78] width 281 height 23
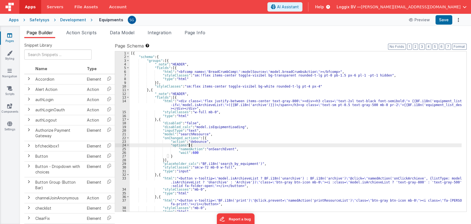
click at [280, 146] on div "[{ "schema" : { "groups" : [{ "_note" : "HEADER" , "fields" : [{ "html" : "<bfc…" at bounding box center [296, 134] width 332 height 167
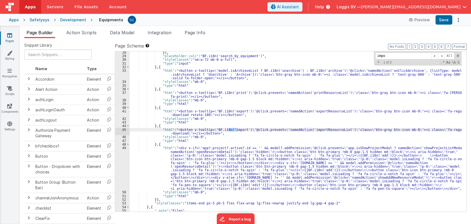
scroll to position [108, 0]
type input "import"
click at [318, 129] on div "}] , "placeholder_calc" : "BF.i18n('search_by_equipment')" , "styleClasses" : "…" at bounding box center [296, 133] width 332 height 167
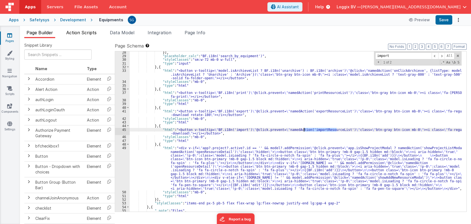
click at [86, 31] on span "Action Scripts" at bounding box center [81, 33] width 30 height 6
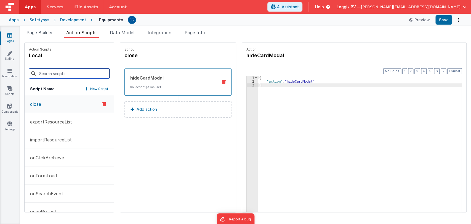
click at [59, 70] on input at bounding box center [69, 73] width 81 height 10
paste input "importResourceList"
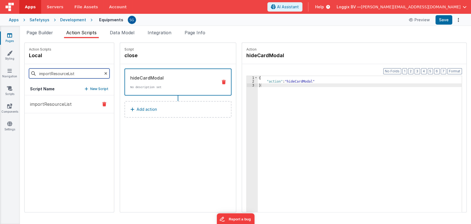
type input "importResourceList"
click at [54, 107] on p "importResourceList" at bounding box center [49, 104] width 45 height 7
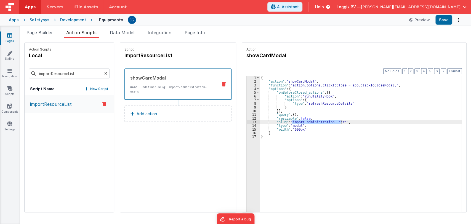
drag, startPoint x: 286, startPoint y: 122, endPoint x: 335, endPoint y: 121, distance: 49.1
click at [335, 121] on div "{ "action" : "showCardModal" , "function" : "action.options.clickToClose = app.…" at bounding box center [363, 156] width 207 height 161
click at [12, 53] on icon at bounding box center [10, 53] width 6 height 6
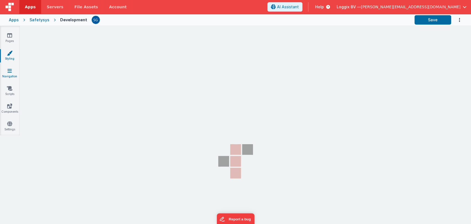
click at [9, 73] on icon at bounding box center [9, 71] width 4 height 6
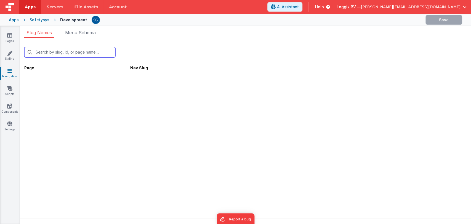
click at [61, 51] on input "text" at bounding box center [69, 52] width 91 height 10
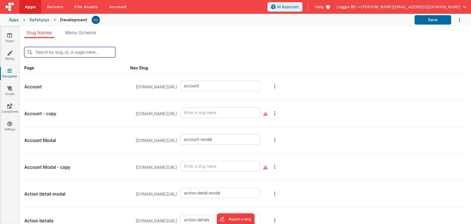
paste input "import-administration-users"
type input "import-administration-users"
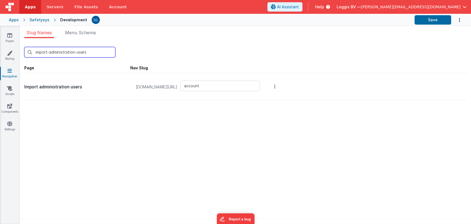
type input "import-administration-users"
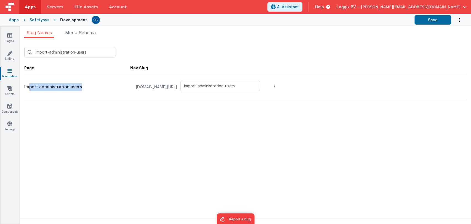
drag, startPoint x: 89, startPoint y: 87, endPoint x: 31, endPoint y: 85, distance: 58.2
click at [31, 85] on p "Import administration users" at bounding box center [77, 87] width 106 height 8
click at [23, 87] on div "import-administration-users New Slug Page Nav Slug Import administration users …" at bounding box center [245, 132] width 451 height 189
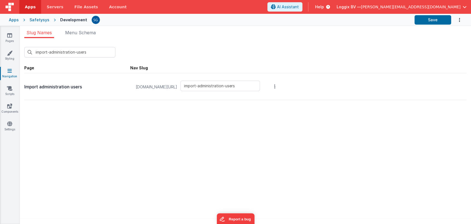
click at [23, 87] on div "import-administration-users New Slug Page Nav Slug Import administration users …" at bounding box center [245, 132] width 451 height 189
drag, startPoint x: 23, startPoint y: 87, endPoint x: 84, endPoint y: 88, distance: 60.4
click at [78, 88] on div "import-administration-users New Slug Page Nav Slug Import administration users …" at bounding box center [245, 132] width 451 height 189
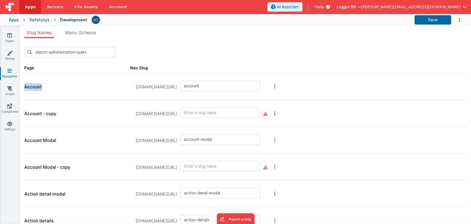
drag, startPoint x: 84, startPoint y: 88, endPoint x: 69, endPoint y: 45, distance: 45.7
click at [49, 87] on p "Account" at bounding box center [77, 87] width 106 height 8
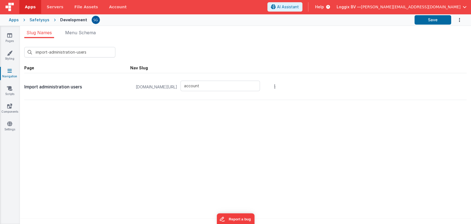
type input "import-administration-users"
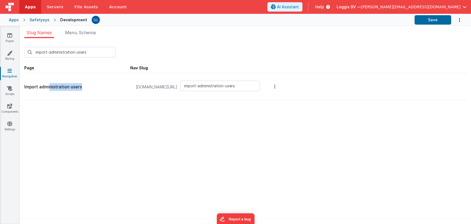
click at [86, 88] on p "Import administration users" at bounding box center [77, 87] width 106 height 8
drag, startPoint x: 86, startPoint y: 88, endPoint x: 21, endPoint y: 88, distance: 64.8
click at [21, 88] on div "import-administration-users New Slug Page Nav Slug Import administration users …" at bounding box center [245, 132] width 451 height 189
copy p "Import administration users"
click at [10, 38] on link "Pages" at bounding box center [10, 38] width 20 height 11
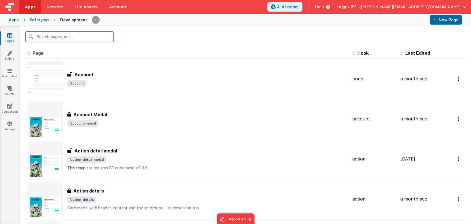
click at [62, 35] on input "text" at bounding box center [69, 36] width 88 height 10
click at [56, 36] on input "hj" at bounding box center [69, 36] width 88 height 10
type input "hj"
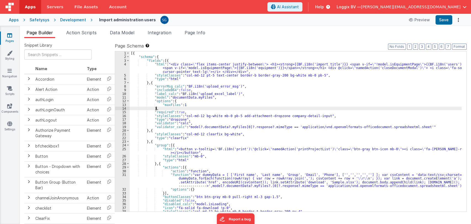
click at [256, 108] on div "[{ "schema" : { "fields" : [{ "html" : "<div class= \" flex items-center justif…" at bounding box center [296, 134] width 332 height 167
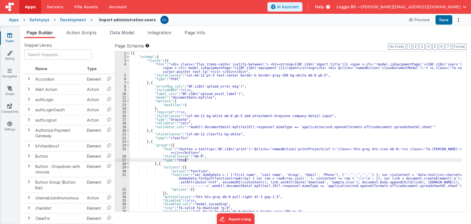
click at [236, 160] on div "[{ "schema" : { "fields" : [{ "html" : "<div class= \" flex items-center justif…" at bounding box center [296, 134] width 332 height 167
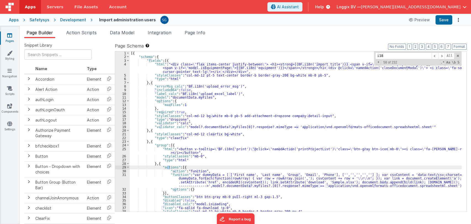
scroll to position [5, 0]
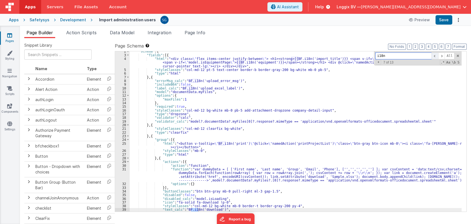
click at [435, 55] on span at bounding box center [435, 55] width 7 height 7
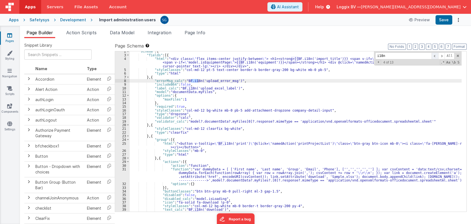
click at [435, 55] on span at bounding box center [435, 55] width 7 height 7
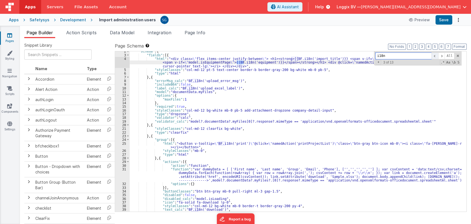
click at [435, 55] on span at bounding box center [435, 55] width 7 height 7
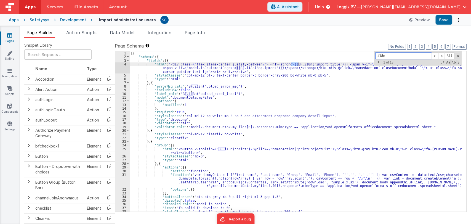
scroll to position [0, 0]
click at [442, 55] on span at bounding box center [441, 55] width 7 height 7
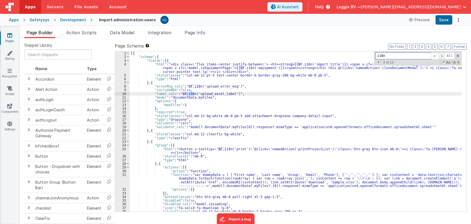
click at [442, 55] on span at bounding box center [441, 55] width 7 height 7
click at [227, 95] on div "[{ "schema" : { "fields" : [{ "html" : "<div class= \" flex items-center justif…" at bounding box center [296, 134] width 332 height 167
click at [174, 93] on div "[{ "schema" : { "fields" : [{ "html" : "<div class= \" flex items-center justif…" at bounding box center [296, 134] width 332 height 167
click at [219, 95] on div "[{ "schema" : { "fields" : [{ "html" : "<div class= \" flex items-center justif…" at bounding box center [296, 134] width 332 height 167
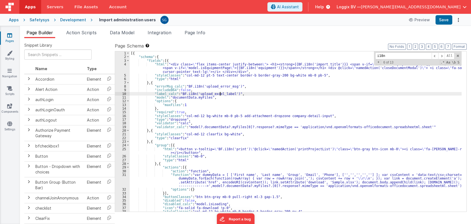
click at [219, 95] on div "[{ "schema" : { "fields" : [{ "html" : "<div class= \" flex items-center justif…" at bounding box center [296, 134] width 332 height 167
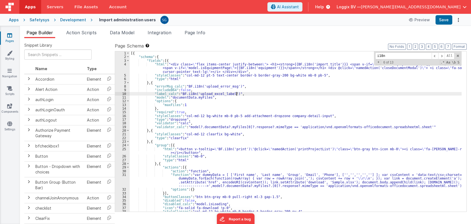
click at [238, 92] on div "[{ "schema" : { "fields" : [{ "html" : "<div class= \" flex items-center justif…" at bounding box center [296, 134] width 332 height 167
drag, startPoint x: 229, startPoint y: 93, endPoint x: 197, endPoint y: 94, distance: 32.0
click at [197, 94] on div "[{ "schema" : { "fields" : [{ "html" : "<div class= \" flex items-center justif…" at bounding box center [296, 134] width 332 height 167
click at [448, 22] on button "Save" at bounding box center [443, 19] width 17 height 9
click at [199, 89] on div "[{ "schema" : { "fields" : [{ "html" : "<div class= \" flex items-center justif…" at bounding box center [296, 134] width 332 height 167
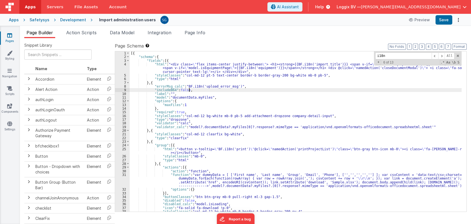
click at [199, 89] on div "[{ "schema" : { "fields" : [{ "html" : "<div class= \" flex items-center justif…" at bounding box center [296, 134] width 332 height 167
paste input "main-content-wrapper flex-1"
type input "main-content-wrapper"
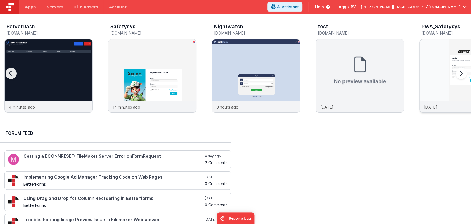
click at [430, 50] on img at bounding box center [464, 83] width 88 height 88
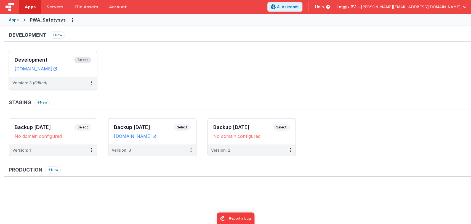
click at [52, 60] on h3 "Development" at bounding box center [45, 60] width 60 height 6
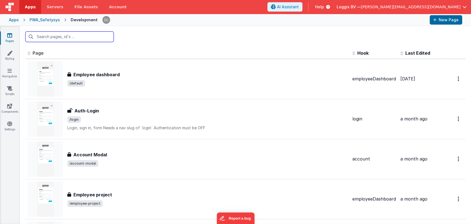
click at [66, 36] on input "text" at bounding box center [69, 36] width 88 height 10
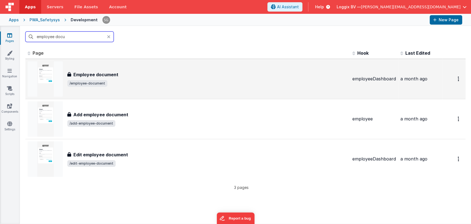
type input "employee docu"
click at [102, 74] on h3 "Employee document" at bounding box center [95, 74] width 45 height 7
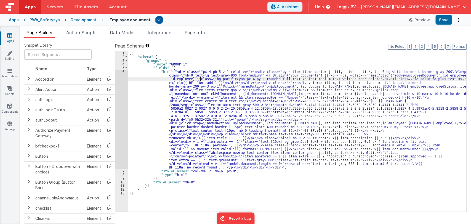
click at [200, 78] on div "[{ "schema" : { "groups" : [{ "_note" : "GROUP 1" , "fields" : [{ "html" : "<di…" at bounding box center [297, 134] width 338 height 167
click at [410, 73] on div "[{ "schema" : { "groups" : [{ "_note" : "GROUP 1" , "fields" : [{ "html" : "<di…" at bounding box center [297, 134] width 338 height 167
click at [84, 34] on span "Action Scripts" at bounding box center [81, 33] width 30 height 6
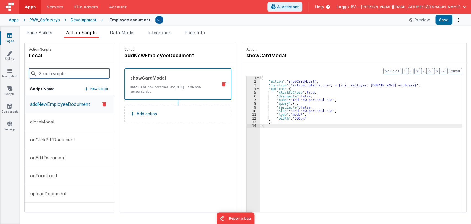
click at [61, 71] on input at bounding box center [69, 73] width 81 height 10
paste input "addNewEmployeeDocument"
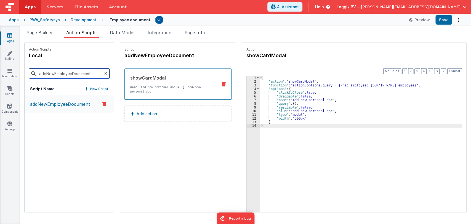
type input "addNewEmployeeDocument"
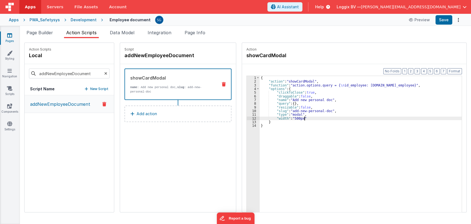
click at [302, 117] on div "{ "action" : "showCardModal" , "function" : "action.options.query = { \n id_emp…" at bounding box center [363, 156] width 207 height 161
click at [292, 117] on div "{ "action" : "showCardModal" , "function" : "action.options.query = { \n id_emp…" at bounding box center [363, 156] width 207 height 161
click at [440, 21] on button "Save" at bounding box center [443, 19] width 17 height 9
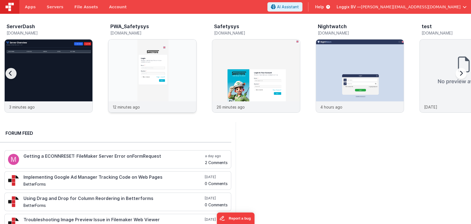
click at [177, 56] on img at bounding box center [152, 83] width 88 height 88
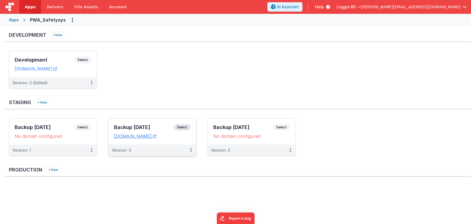
click at [132, 123] on div "Backup [DATE] Select URLs [DOMAIN_NAME]" at bounding box center [152, 131] width 88 height 26
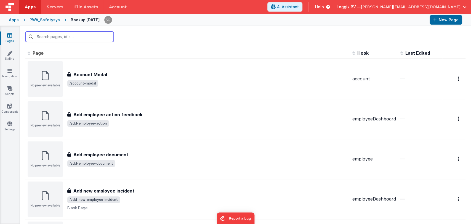
click at [79, 35] on input "text" at bounding box center [69, 36] width 88 height 10
click at [11, 55] on icon at bounding box center [10, 53] width 6 height 6
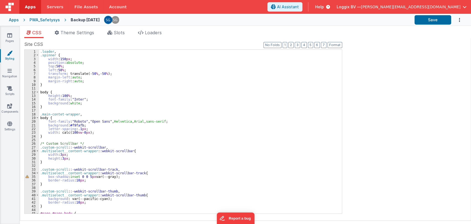
click at [235, 107] on div ".loader , .spinner { width : 150 px ; position : absolute ; top : 50 % ; left :…" at bounding box center [188, 135] width 298 height 171
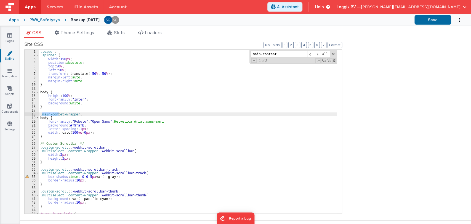
scroll to position [514, 0]
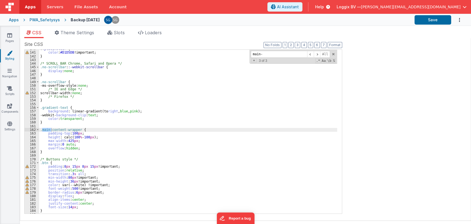
type input "main"
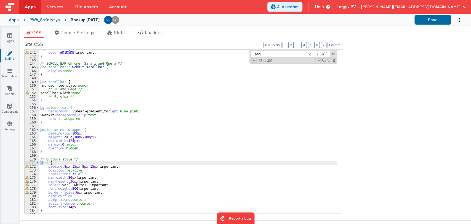
scroll to position [1459, 0]
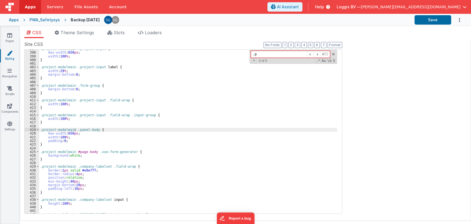
type input "."
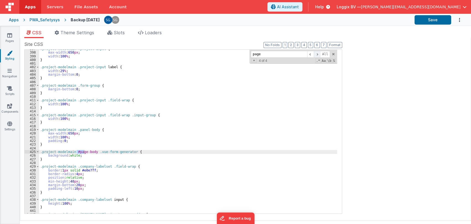
type input "page"
click at [318, 53] on span at bounding box center [317, 54] width 7 height 7
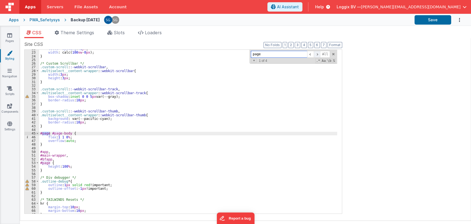
scroll to position [80, 0]
click at [318, 54] on span at bounding box center [317, 54] width 7 height 7
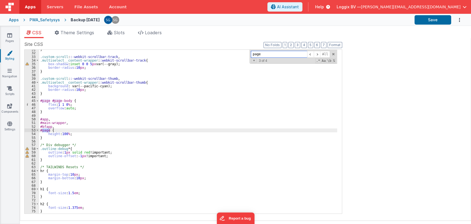
scroll to position [113, 0]
click at [319, 54] on span at bounding box center [317, 54] width 7 height 7
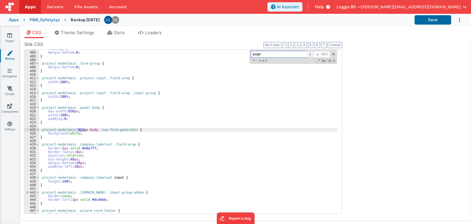
click at [311, 52] on span at bounding box center [310, 54] width 7 height 7
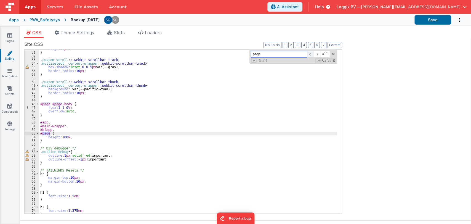
click at [311, 52] on span at bounding box center [310, 54] width 7 height 7
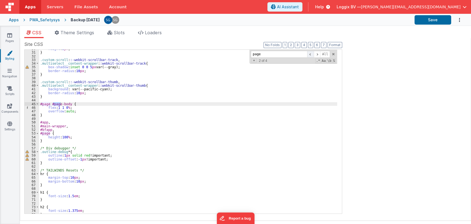
click at [311, 52] on span at bounding box center [310, 54] width 7 height 7
click at [319, 54] on span at bounding box center [317, 54] width 7 height 7
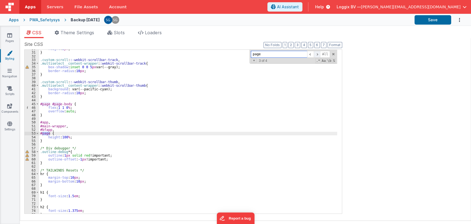
click at [319, 54] on span at bounding box center [317, 54] width 7 height 7
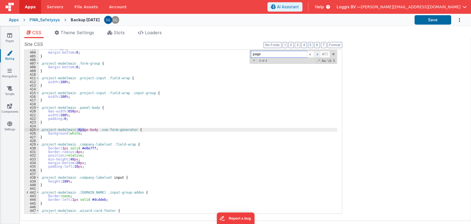
scroll to position [1481, 0]
click at [310, 56] on span at bounding box center [310, 54] width 7 height 7
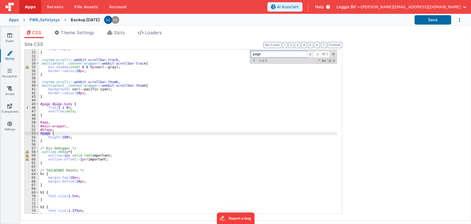
scroll to position [109, 0]
click at [318, 54] on span at bounding box center [317, 54] width 7 height 7
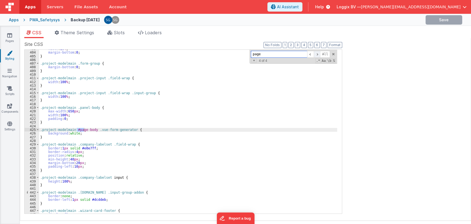
scroll to position [1481, 0]
click at [311, 54] on span at bounding box center [310, 54] width 7 height 7
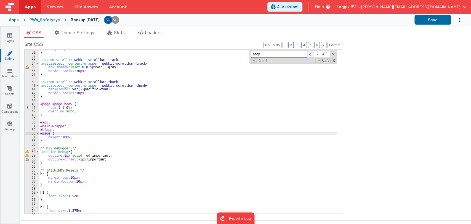
scroll to position [109, 0]
click at [318, 53] on span at bounding box center [317, 54] width 7 height 7
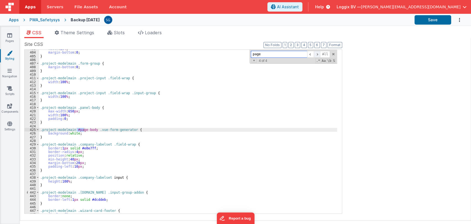
scroll to position [1481, 0]
click at [318, 53] on span at bounding box center [317, 54] width 7 height 7
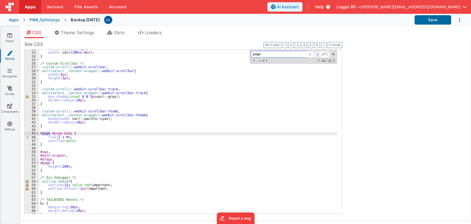
scroll to position [80, 0]
click at [318, 53] on span at bounding box center [317, 54] width 7 height 7
